Goal: Transaction & Acquisition: Purchase product/service

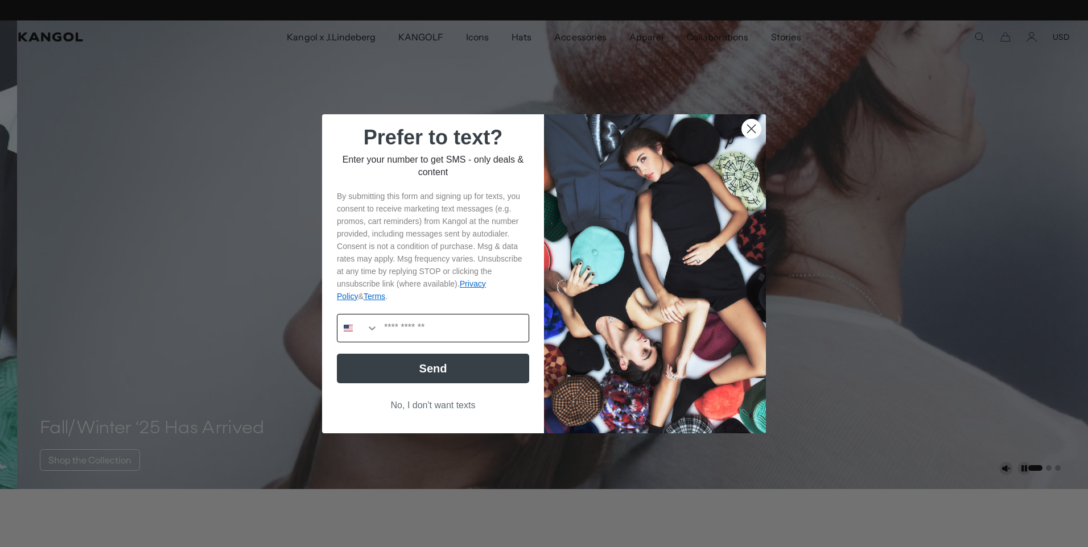
click at [441, 323] on input "Phone Number" at bounding box center [453, 328] width 150 height 27
type input "**********"
click at [418, 403] on button "No, I don't want texts" at bounding box center [433, 406] width 192 height 22
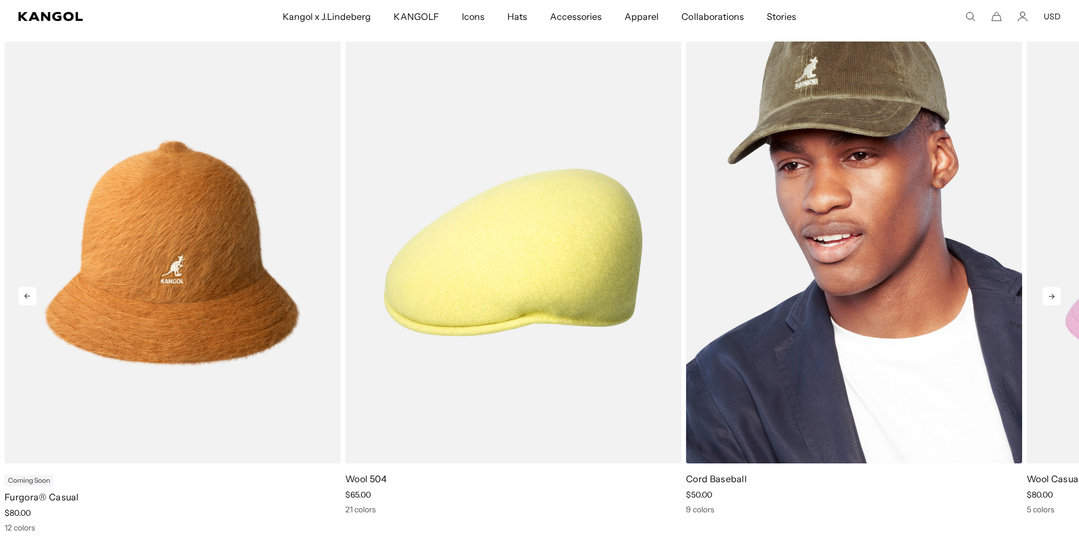
scroll to position [0, 234]
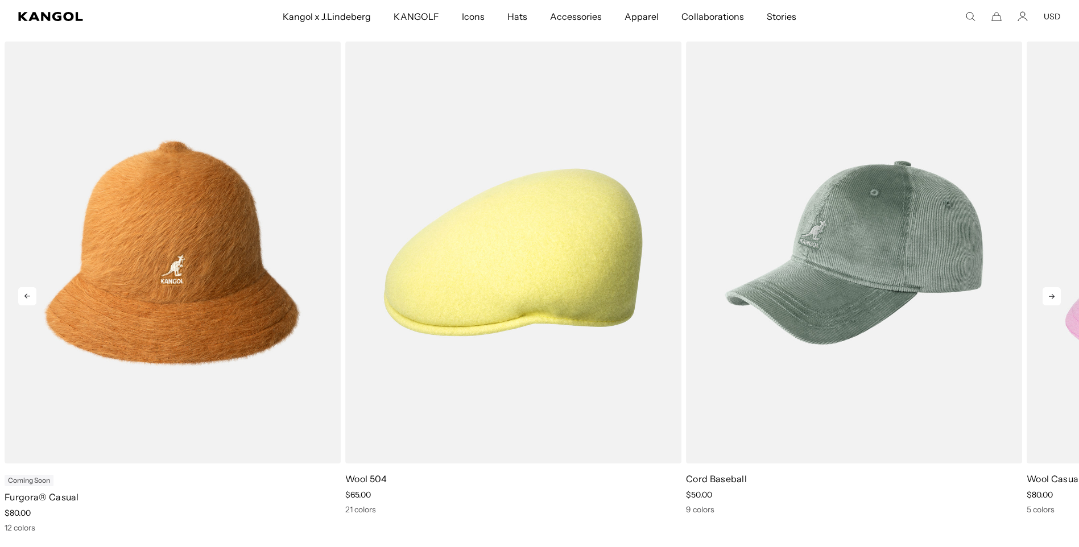
click at [1053, 298] on icon at bounding box center [1052, 296] width 6 height 5
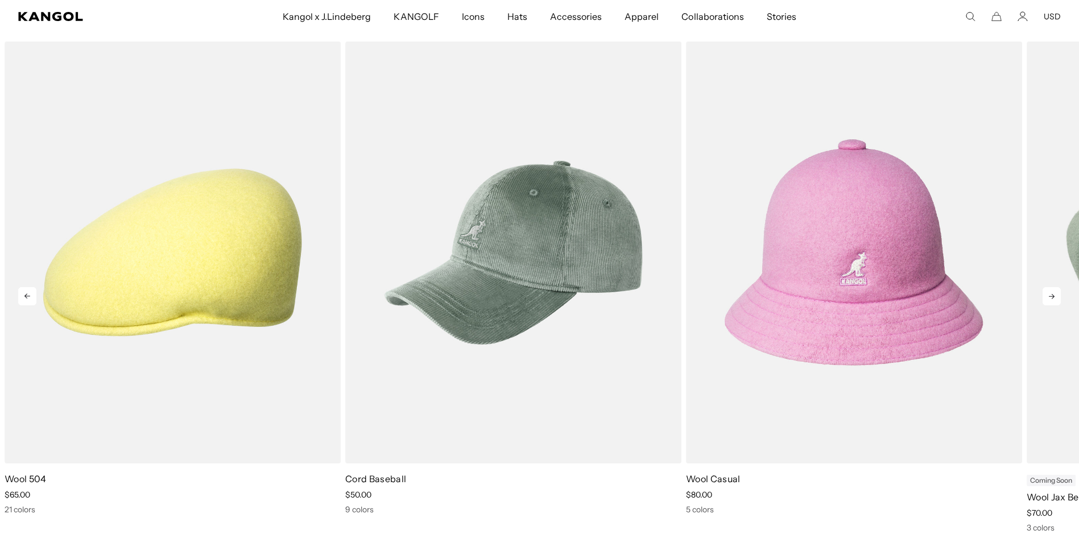
click at [1053, 299] on icon at bounding box center [1052, 296] width 6 height 5
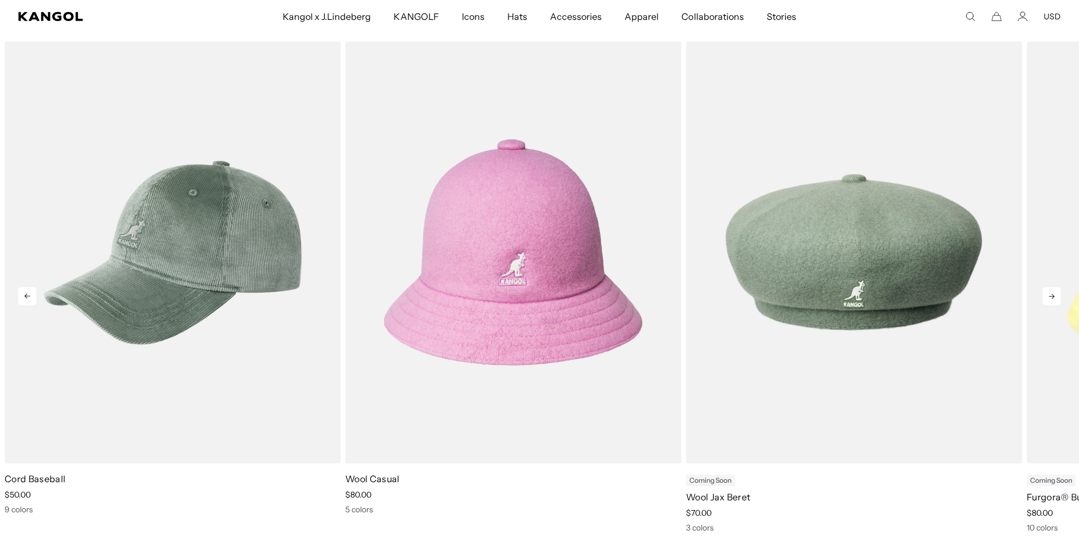
scroll to position [0, 0]
click at [1053, 299] on icon at bounding box center [1052, 296] width 6 height 5
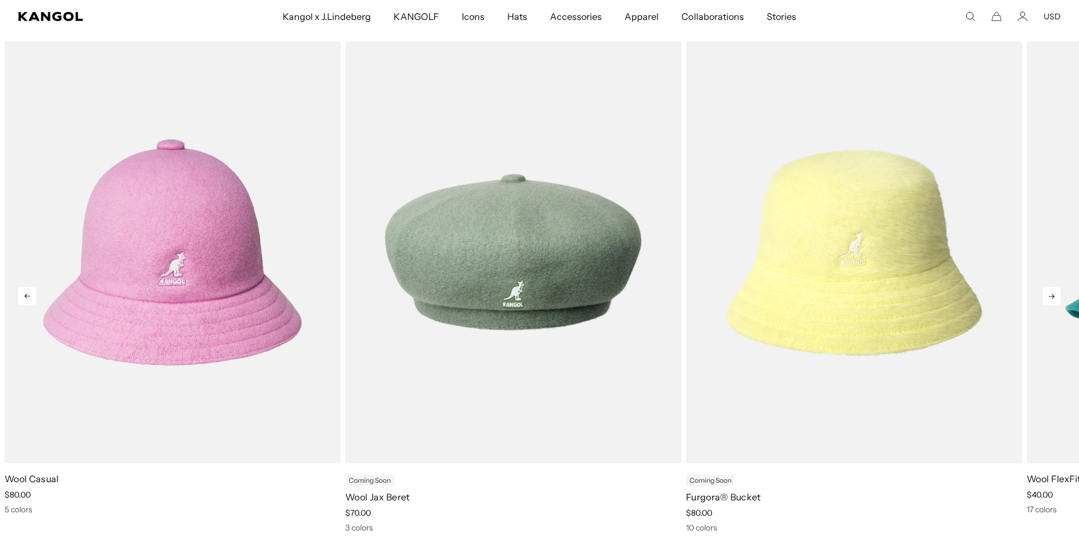
click at [1053, 299] on icon at bounding box center [1052, 296] width 6 height 5
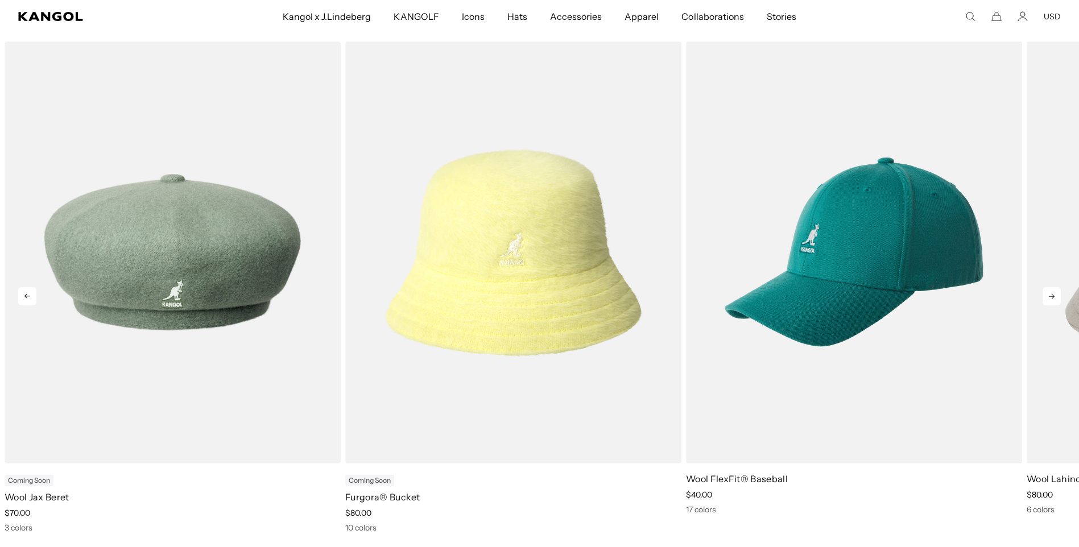
click at [1053, 299] on icon at bounding box center [1052, 296] width 6 height 5
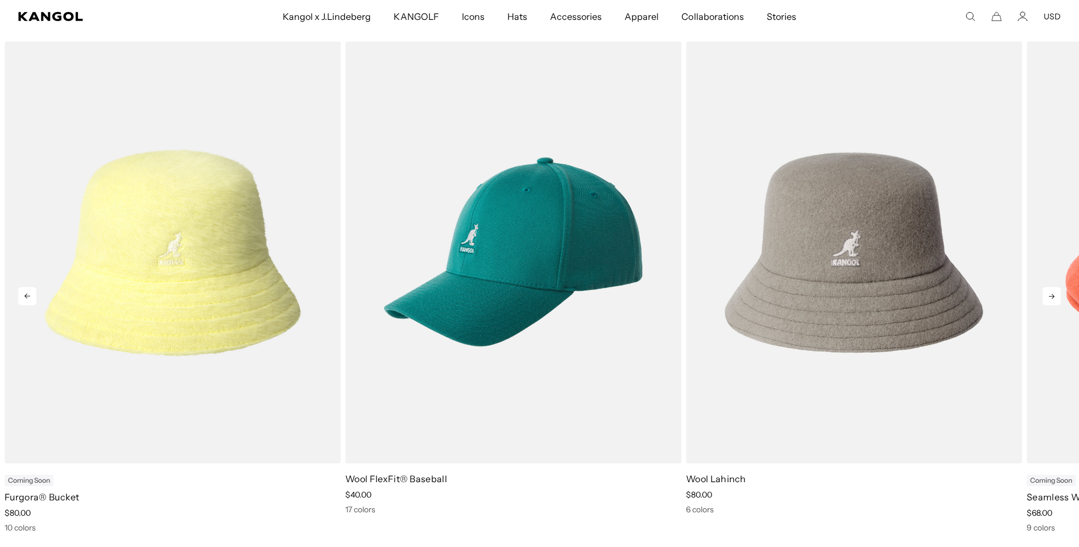
click at [1053, 299] on icon at bounding box center [1052, 296] width 6 height 5
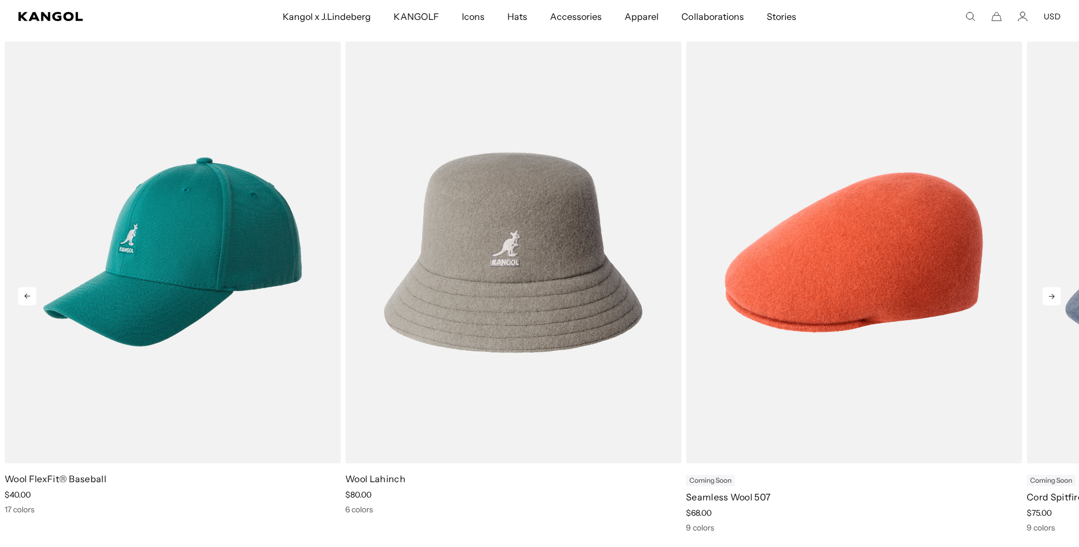
click at [1053, 299] on icon at bounding box center [1052, 296] width 6 height 5
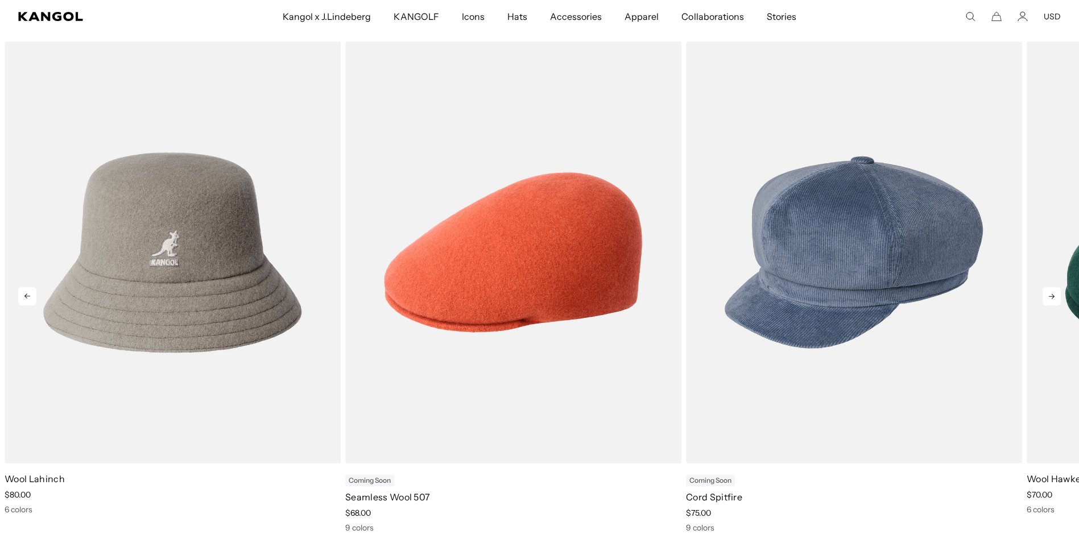
scroll to position [0, 234]
click at [1053, 299] on icon at bounding box center [1052, 296] width 6 height 5
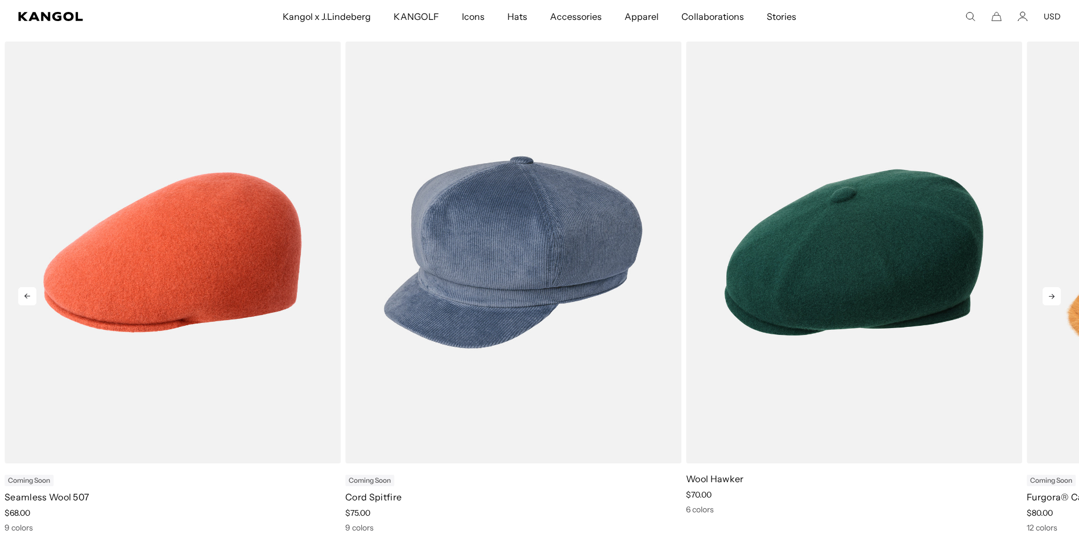
click at [1053, 299] on icon at bounding box center [1052, 296] width 6 height 5
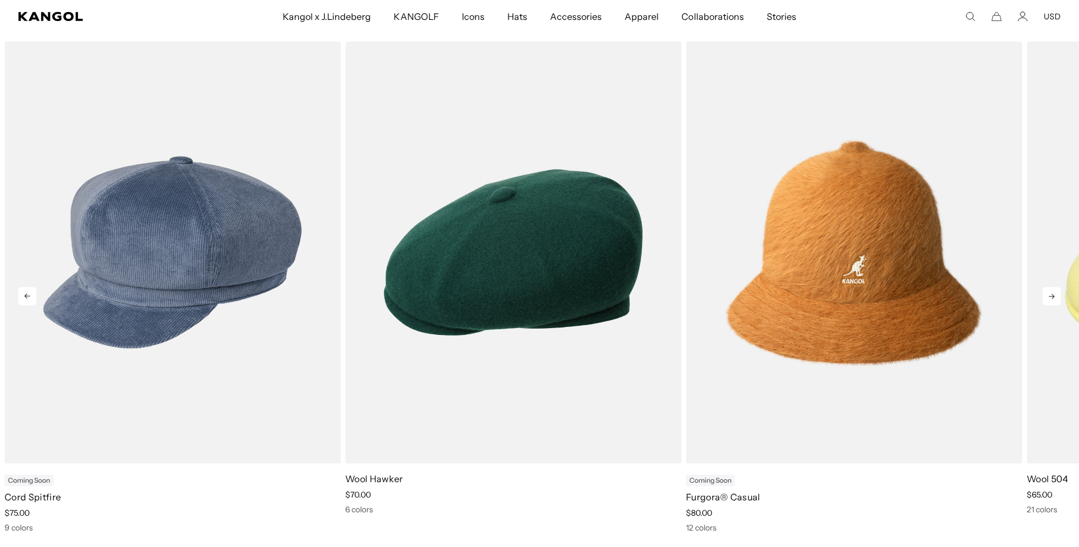
click at [1053, 299] on icon at bounding box center [1052, 296] width 6 height 5
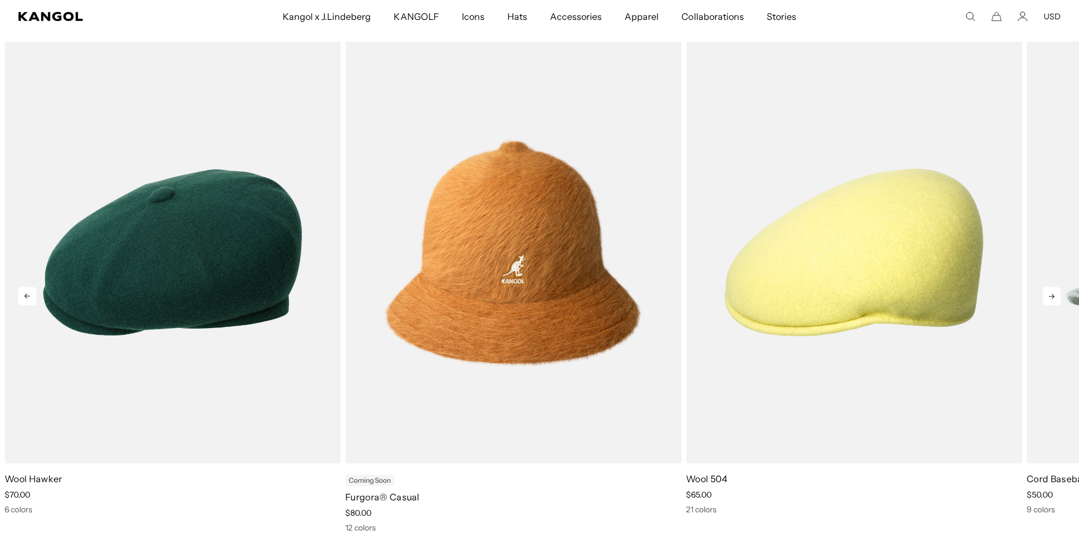
scroll to position [0, 0]
click at [1053, 299] on icon at bounding box center [1052, 296] width 6 height 5
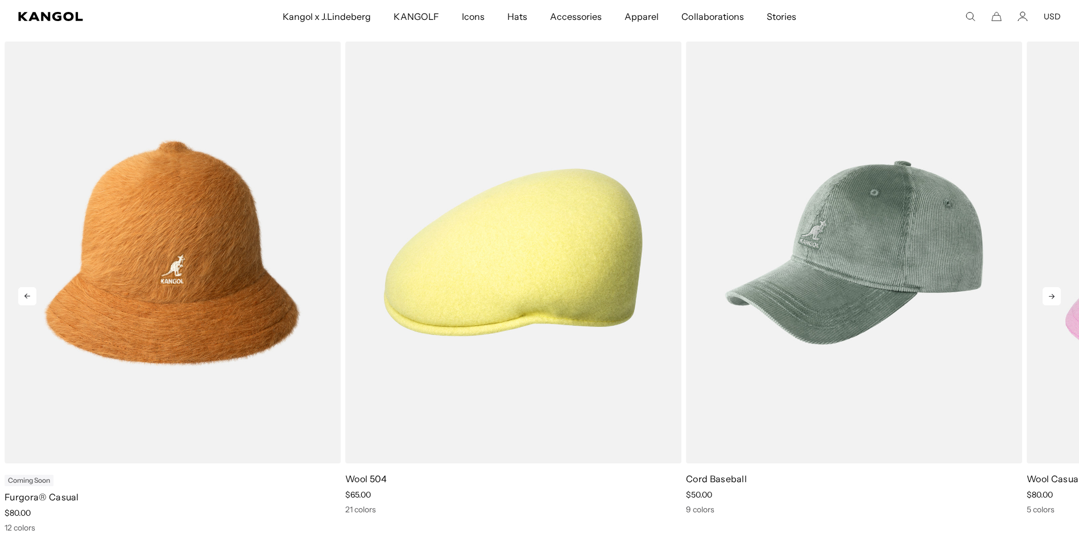
click at [1053, 299] on icon at bounding box center [1052, 296] width 6 height 5
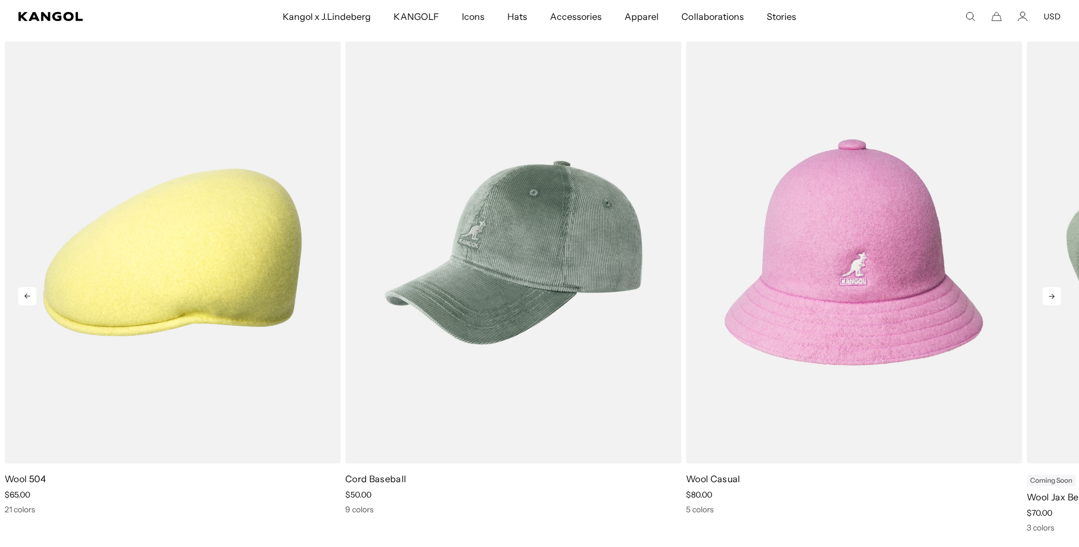
click at [1053, 299] on icon at bounding box center [1052, 296] width 6 height 5
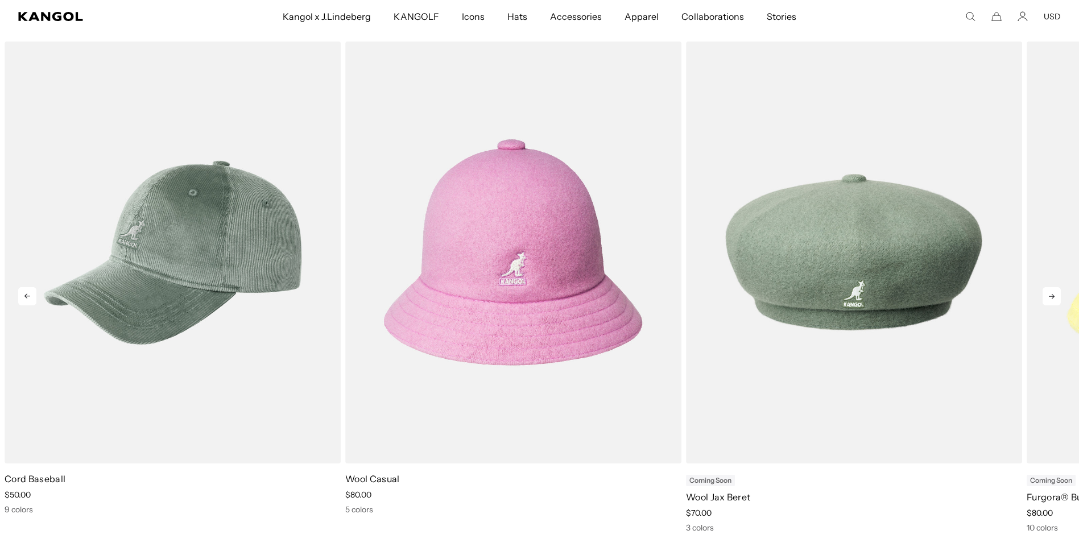
click at [1053, 299] on icon at bounding box center [1052, 296] width 6 height 5
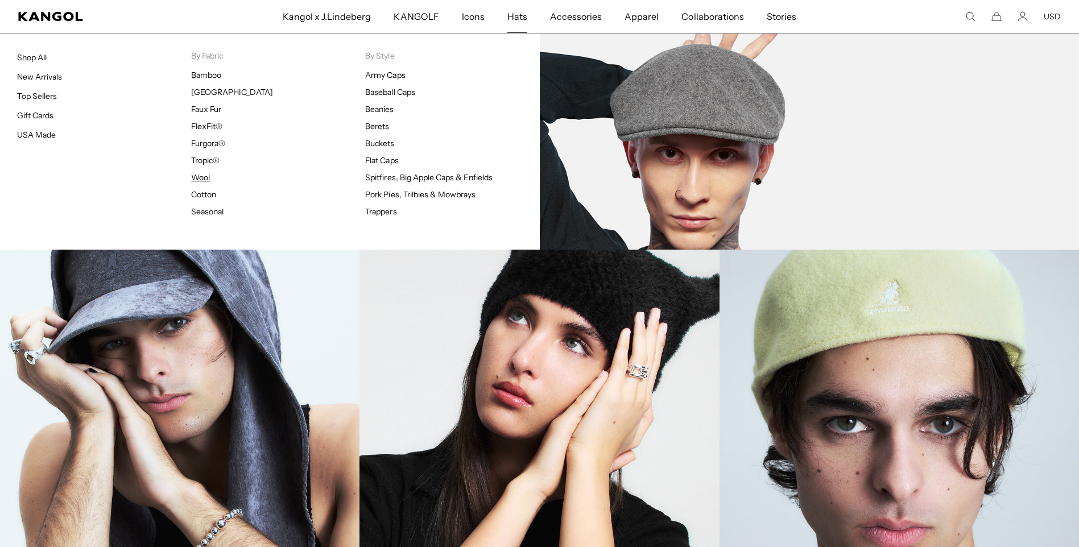
click at [203, 178] on link "Wool" at bounding box center [200, 177] width 19 height 10
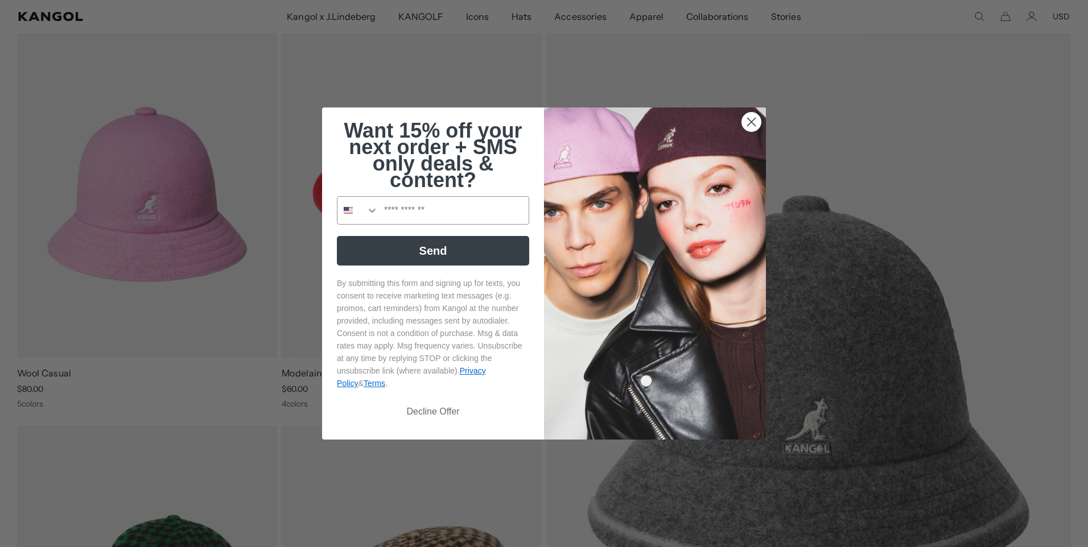
click at [742, 119] on circle "Close dialog" at bounding box center [751, 122] width 19 height 19
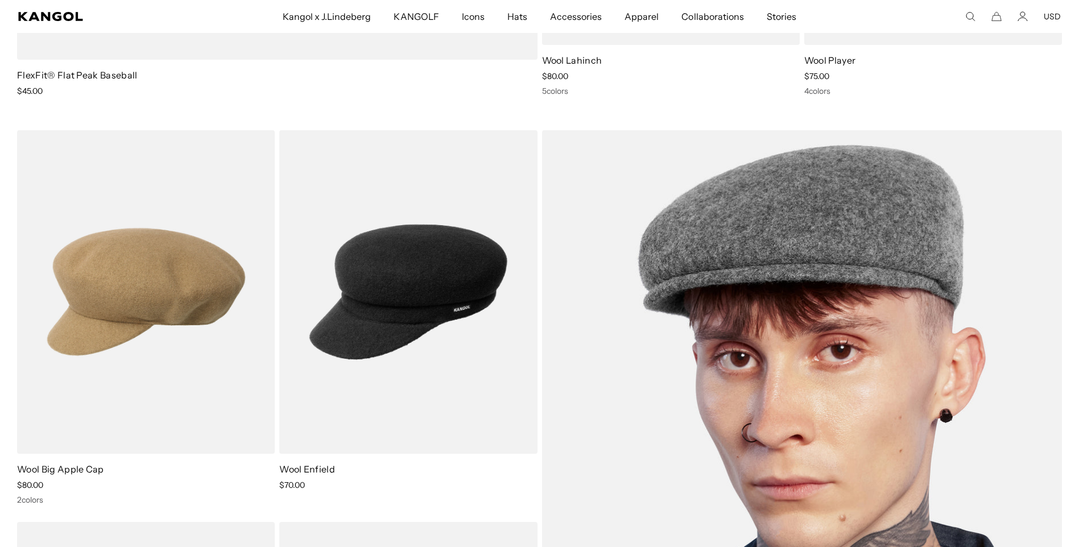
scroll to position [4836, 0]
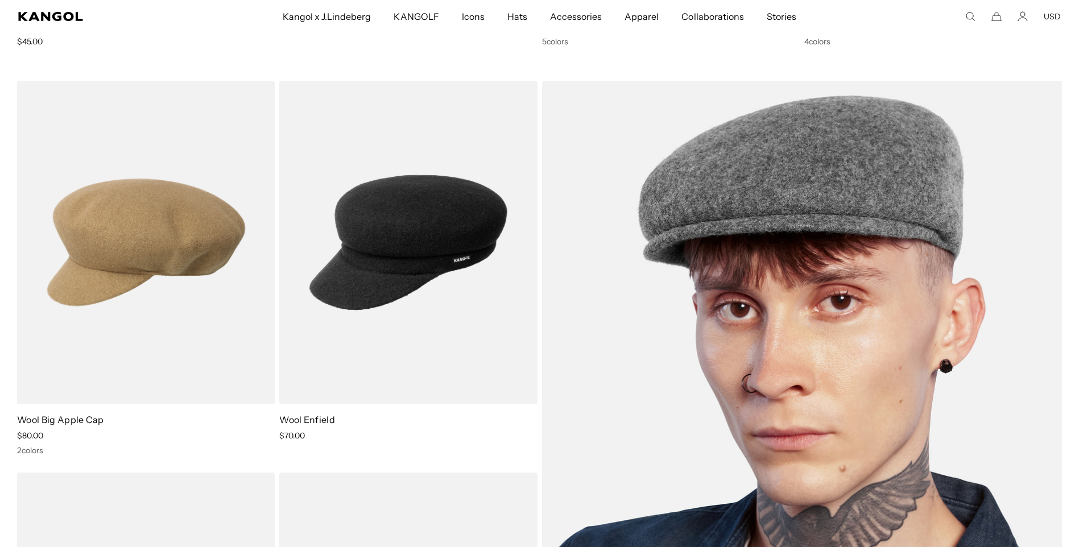
click at [772, 217] on img at bounding box center [802, 439] width 521 height 716
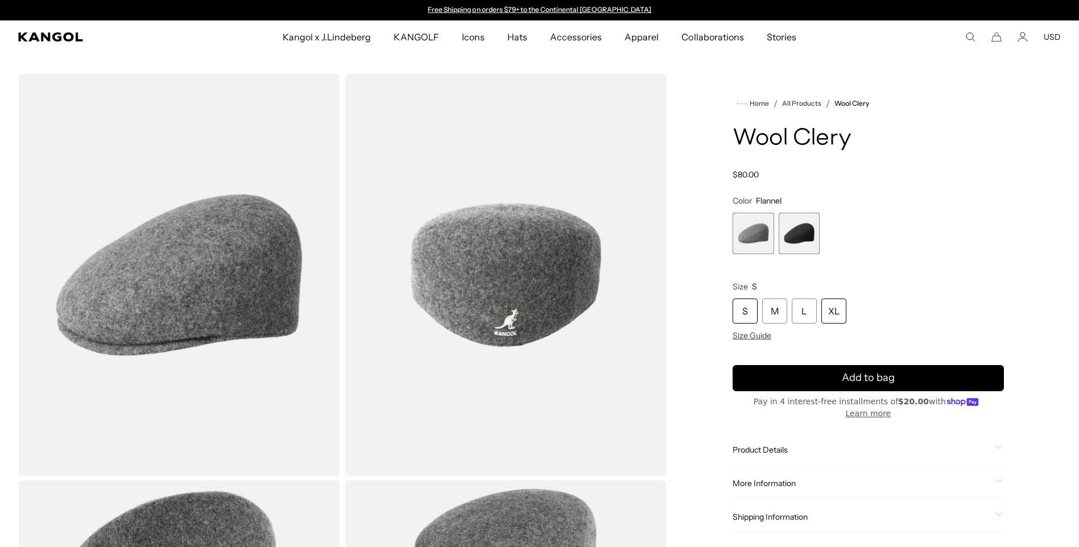
click at [836, 306] on div "XL" at bounding box center [834, 311] width 25 height 25
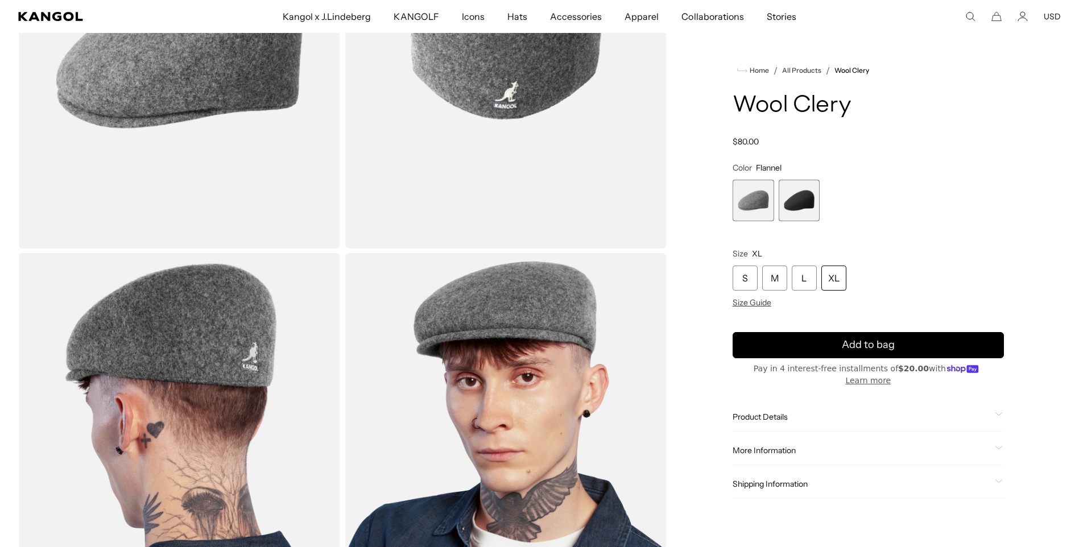
scroll to position [0, 234]
click at [795, 206] on span "2 of 2" at bounding box center [800, 201] width 42 height 42
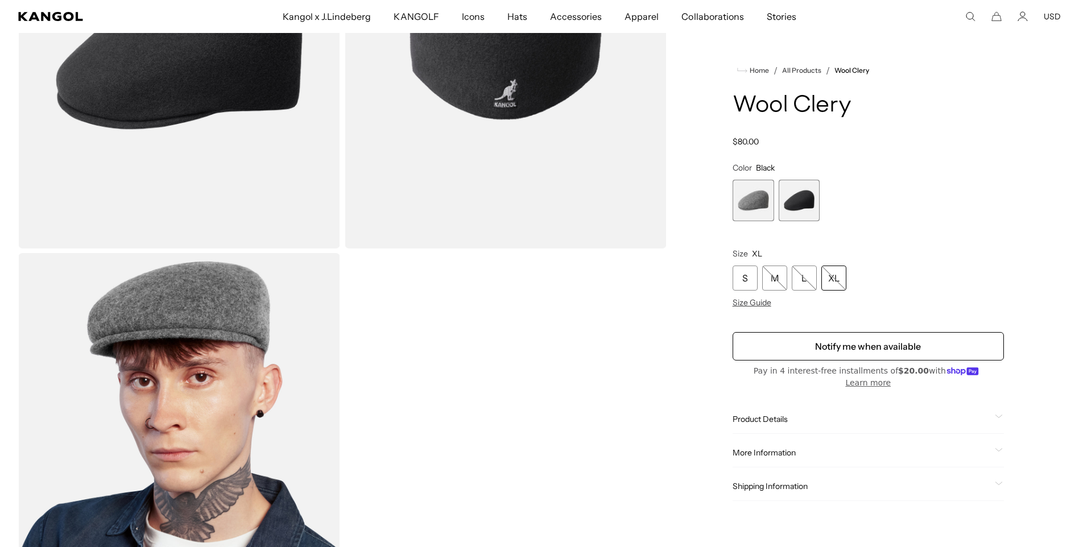
click at [739, 205] on span "1 of 2" at bounding box center [754, 201] width 42 height 42
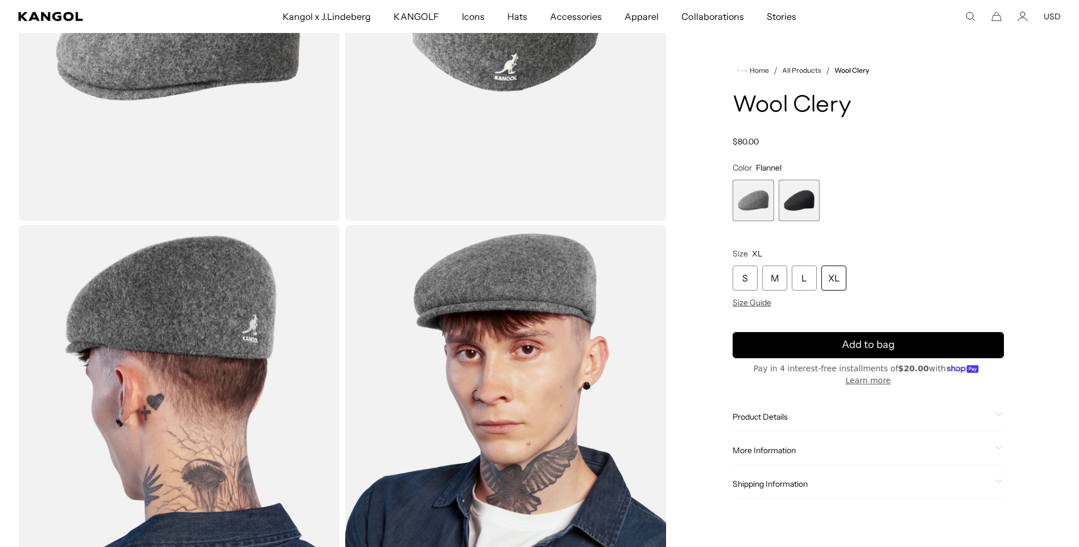
scroll to position [171, 0]
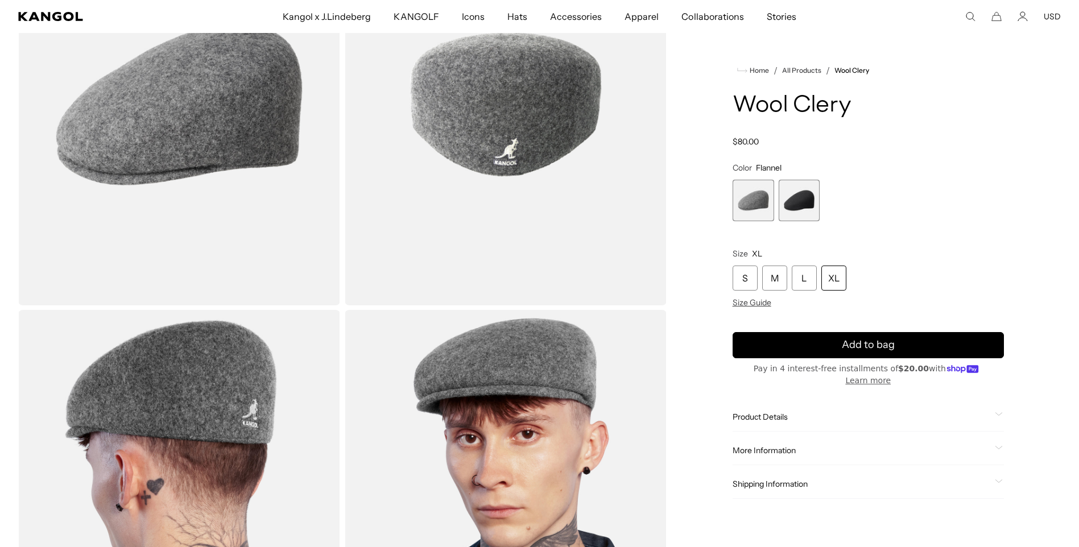
click at [795, 196] on span "2 of 2" at bounding box center [800, 201] width 42 height 42
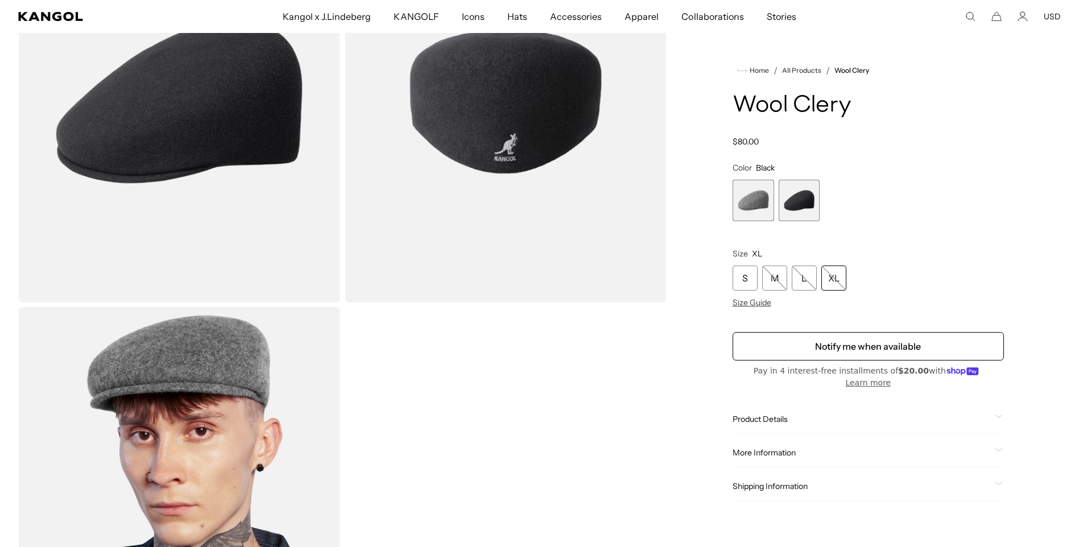
scroll to position [228, 0]
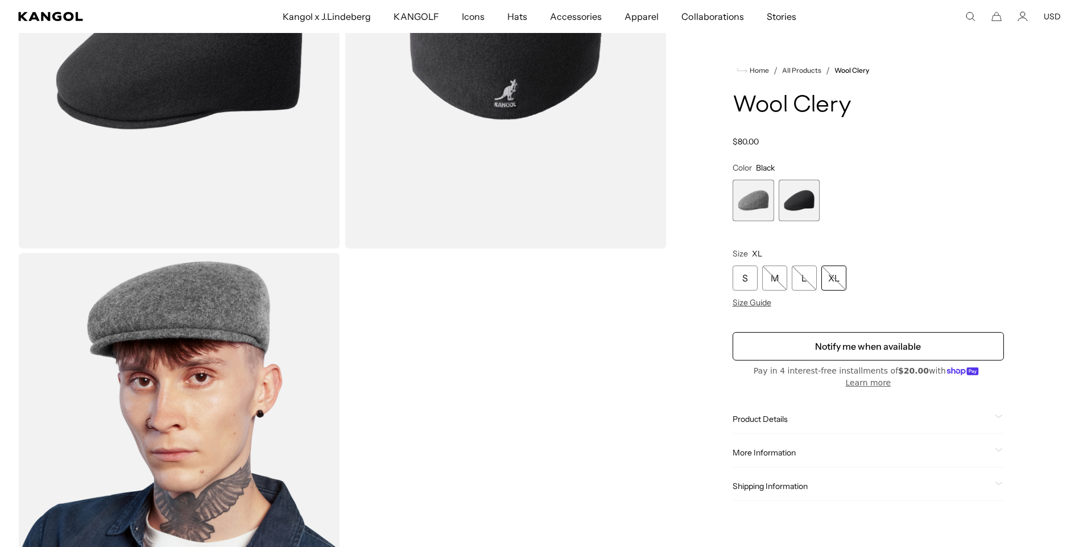
click at [761, 202] on span "1 of 2" at bounding box center [754, 201] width 42 height 42
